Goal: Information Seeking & Learning: Learn about a topic

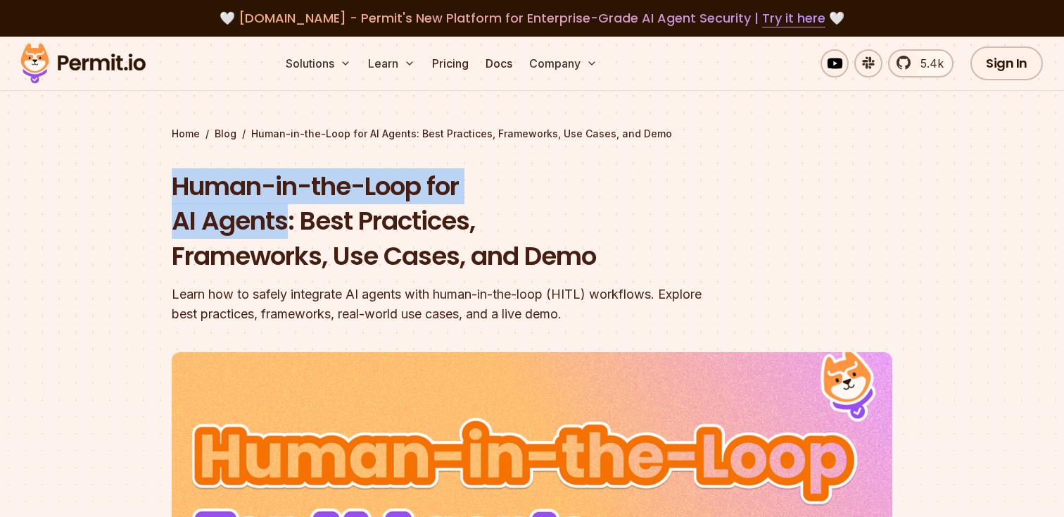
click at [288, 219] on h1 "Human-in-the-Loop for AI Agents: Best Practices, Frameworks, Use Cases, and Demo" at bounding box center [442, 221] width 540 height 105
copy h1 "Human-in-the-Loop for AI Agents"
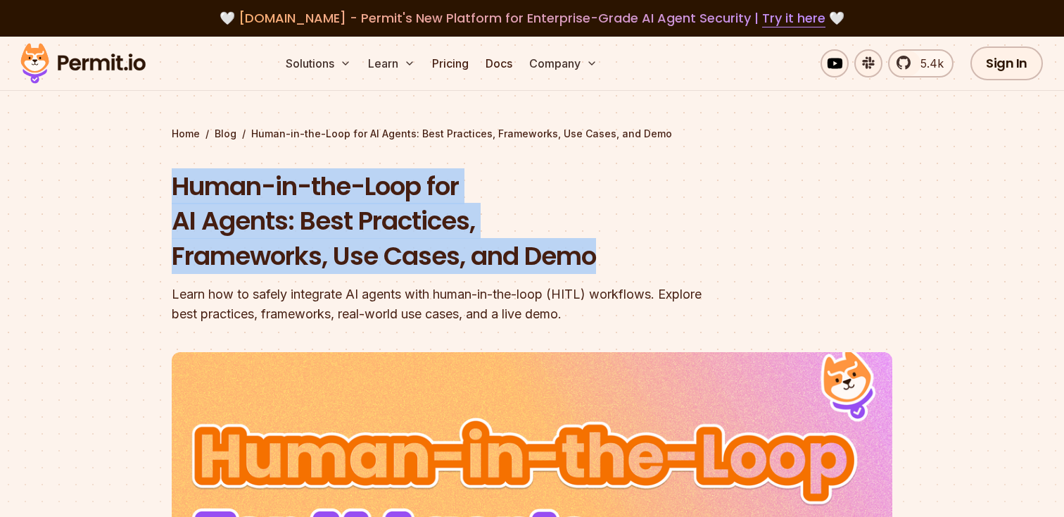
drag, startPoint x: 603, startPoint y: 262, endPoint x: 165, endPoint y: 196, distance: 442.7
click at [165, 196] on section "Home / Blog / Human-in-the-Loop for AI Agents: Best Practices, Frameworks, Use …" at bounding box center [532, 452] width 1064 height 830
copy h1 "Human-in-the-Loop for AI Agents: Best Practices, Frameworks, Use Cases, and Demo"
